Goal: Task Accomplishment & Management: Complete application form

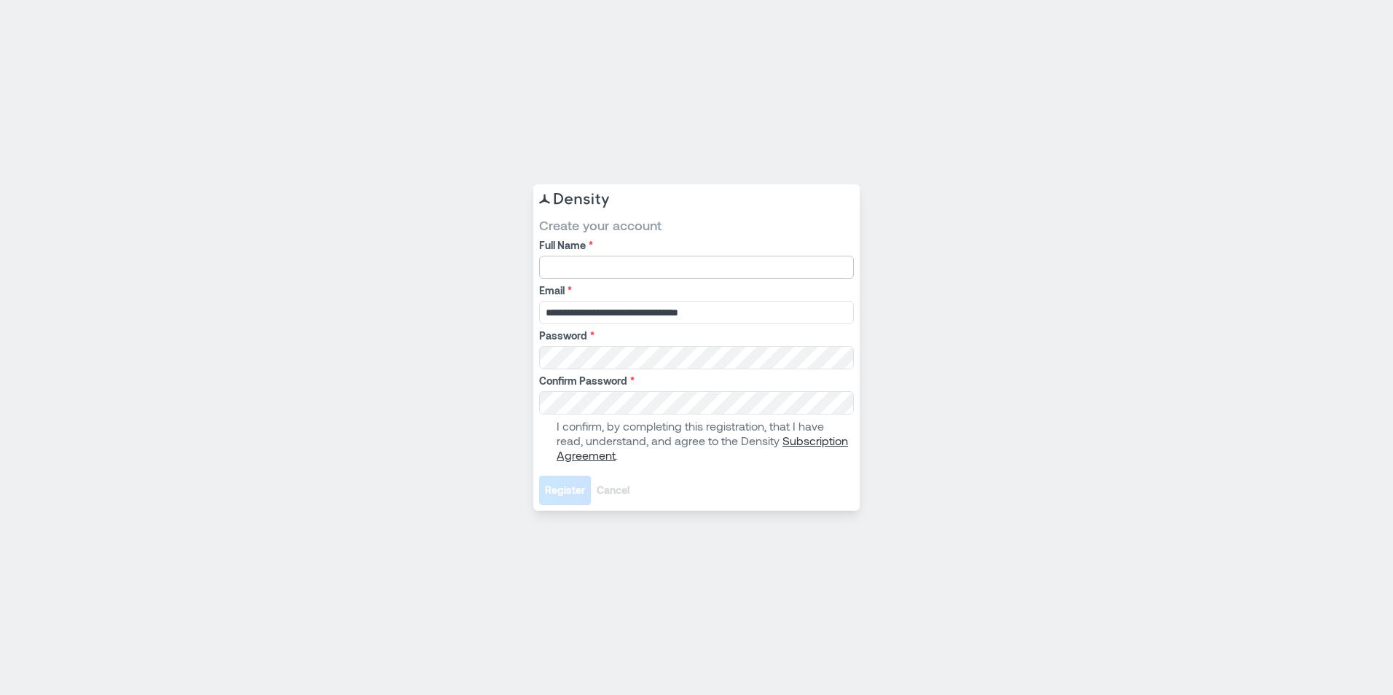
click at [611, 267] on input "Full Name *" at bounding box center [696, 267] width 315 height 23
type input "**********"
click at [547, 442] on span at bounding box center [545, 441] width 12 height 12
click at [572, 485] on span "Register" at bounding box center [565, 490] width 40 height 15
click at [568, 489] on span "Register" at bounding box center [565, 490] width 40 height 15
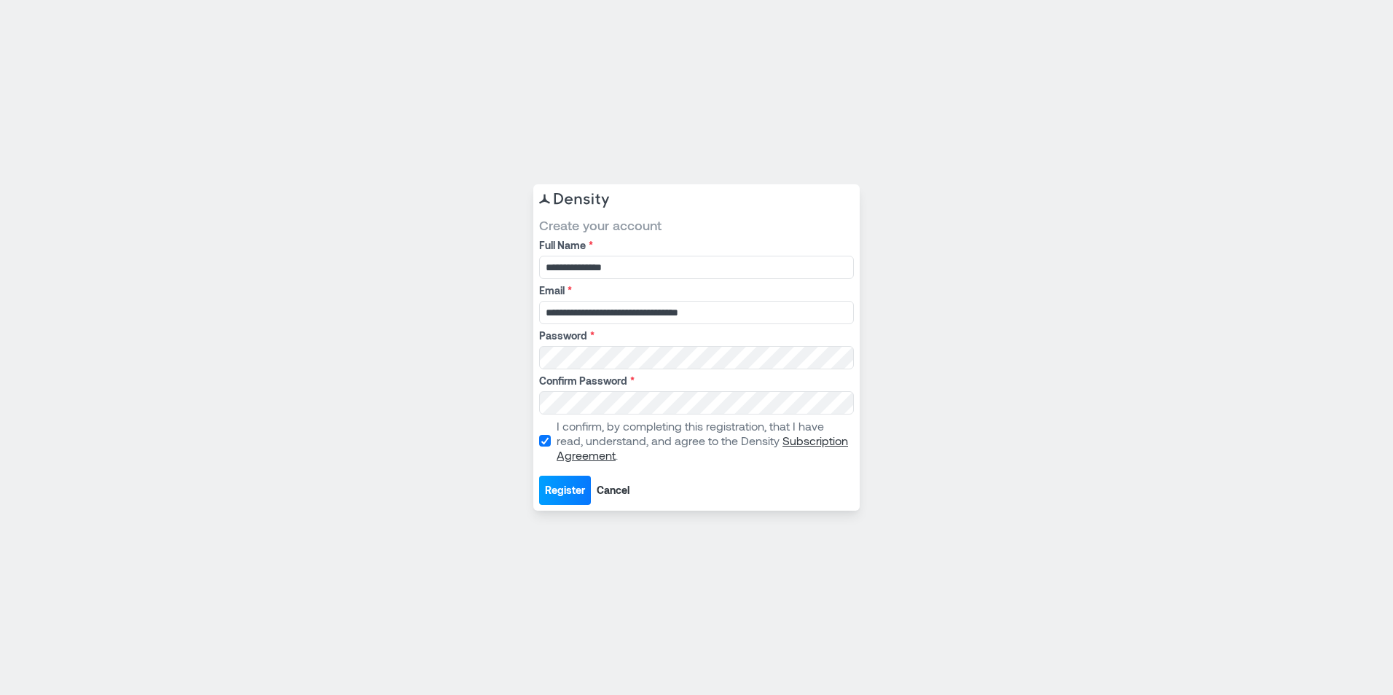
click at [573, 487] on span "Register" at bounding box center [565, 490] width 40 height 15
click at [634, 264] on input "Full Name *" at bounding box center [696, 267] width 315 height 23
type input "**********"
click at [627, 388] on div "Confirm Password *" at bounding box center [696, 394] width 315 height 41
click at [545, 440] on span at bounding box center [545, 441] width 12 height 12
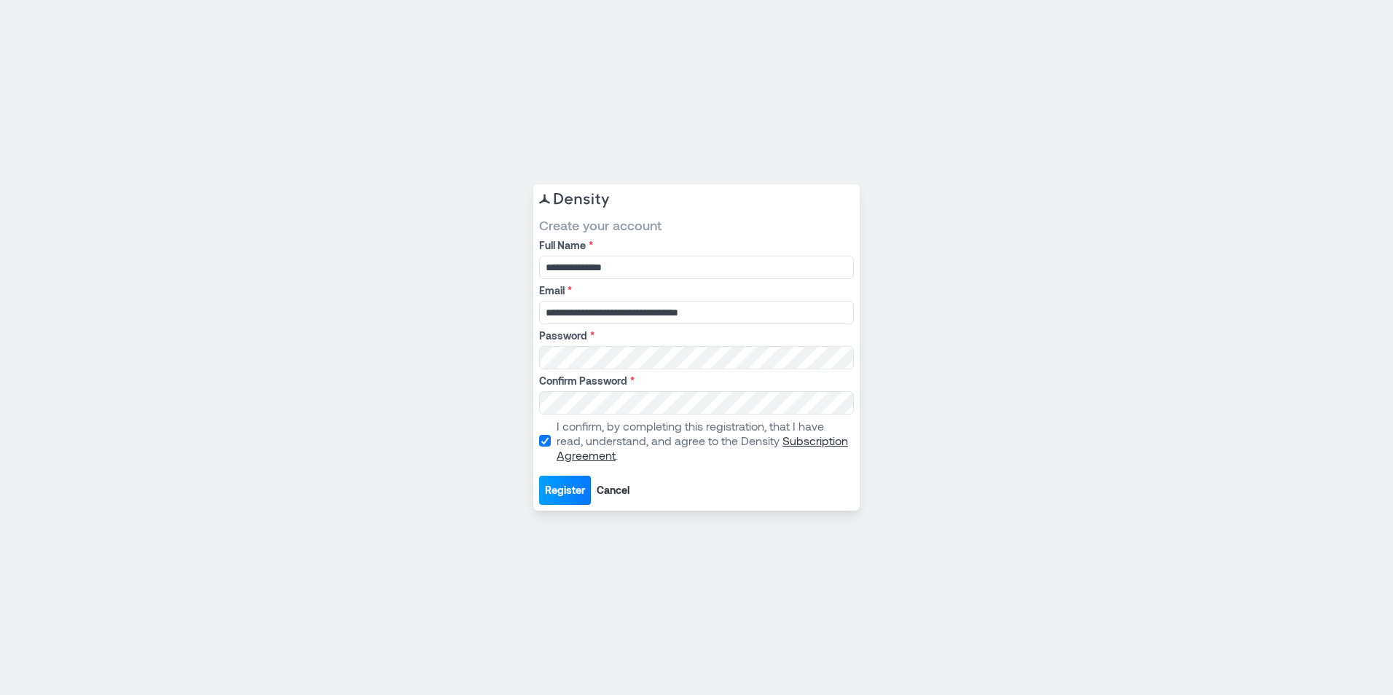
click at [568, 487] on span "Register" at bounding box center [565, 490] width 40 height 15
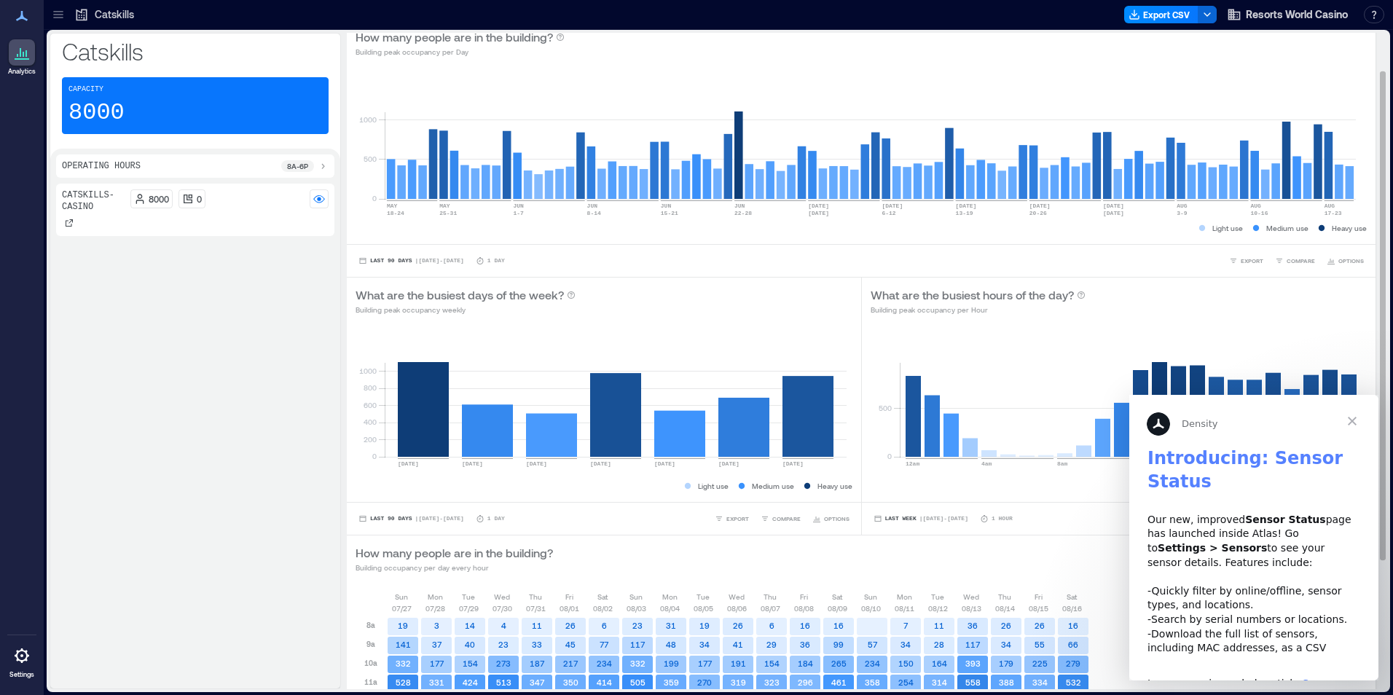
scroll to position [73, 0]
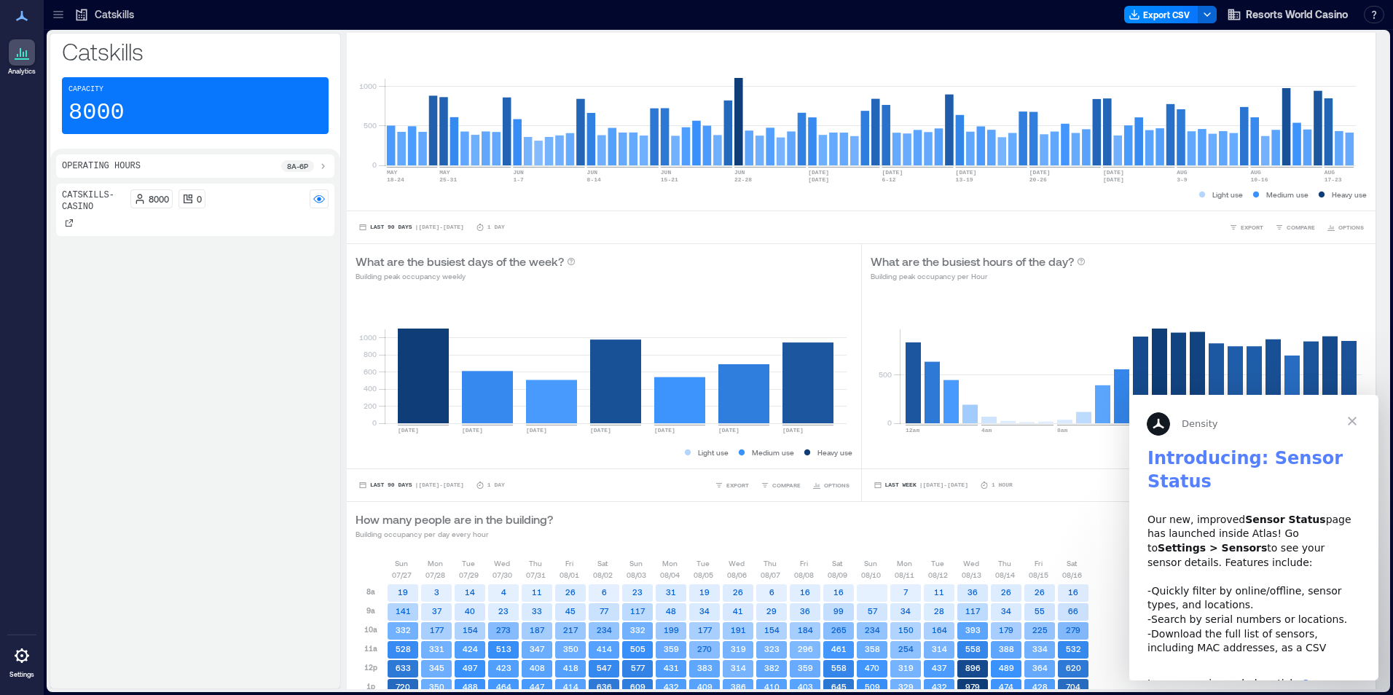
click at [1349, 418] on span "Close" at bounding box center [1352, 421] width 52 height 52
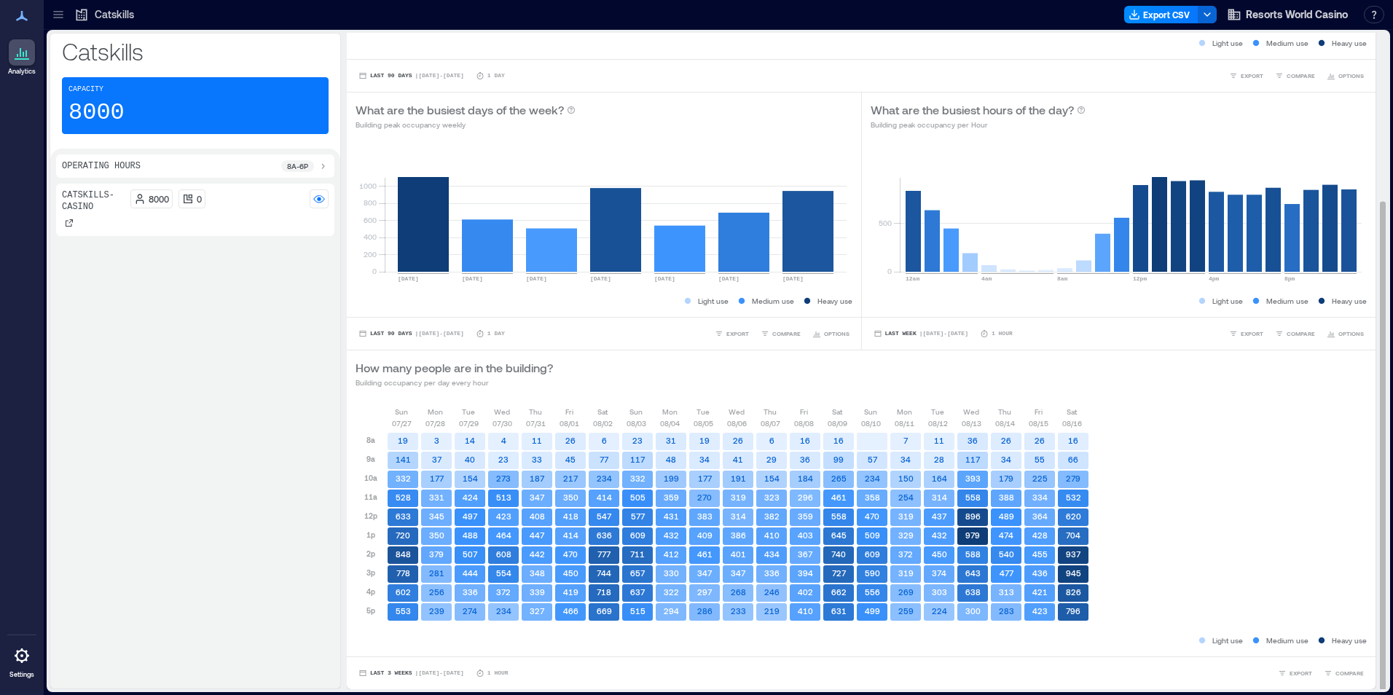
scroll to position [1, 0]
